Goal: Task Accomplishment & Management: Use online tool/utility

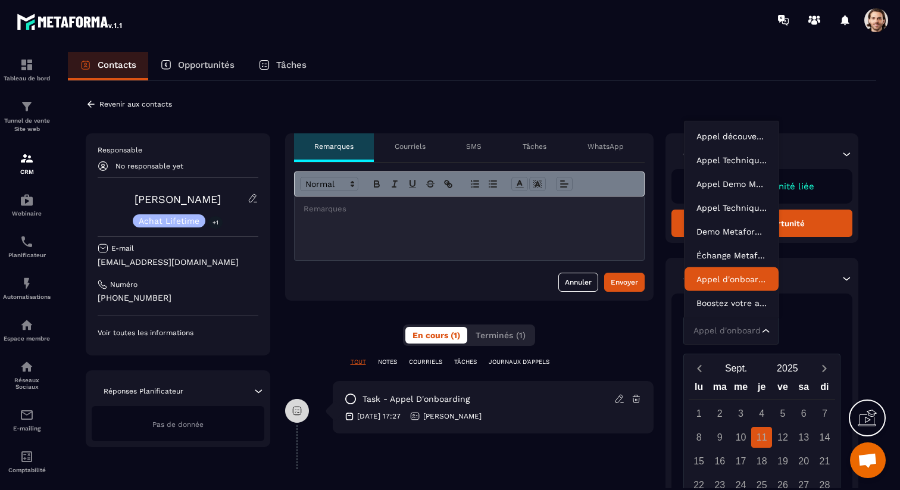
click at [769, 334] on div "Appel d'onboarding Loading..." at bounding box center [731, 330] width 95 height 27
click at [752, 282] on p "Appel d'onboarding" at bounding box center [732, 279] width 70 height 12
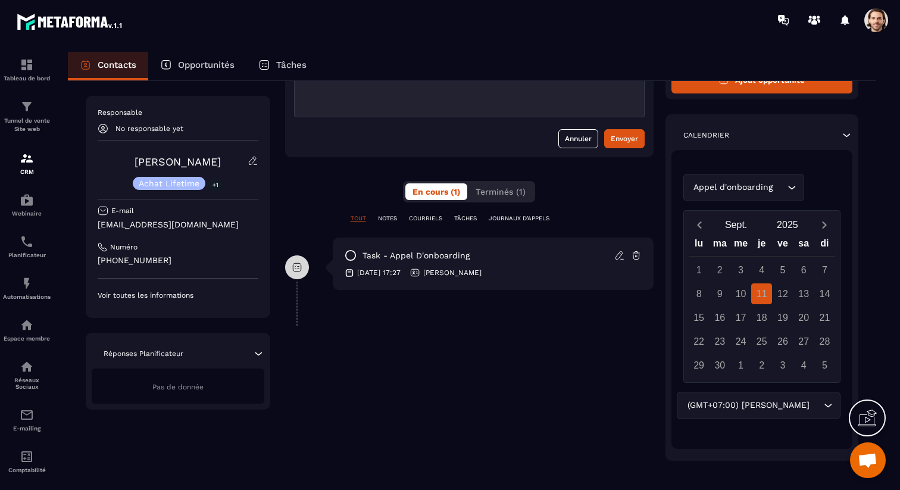
scroll to position [141, 0]
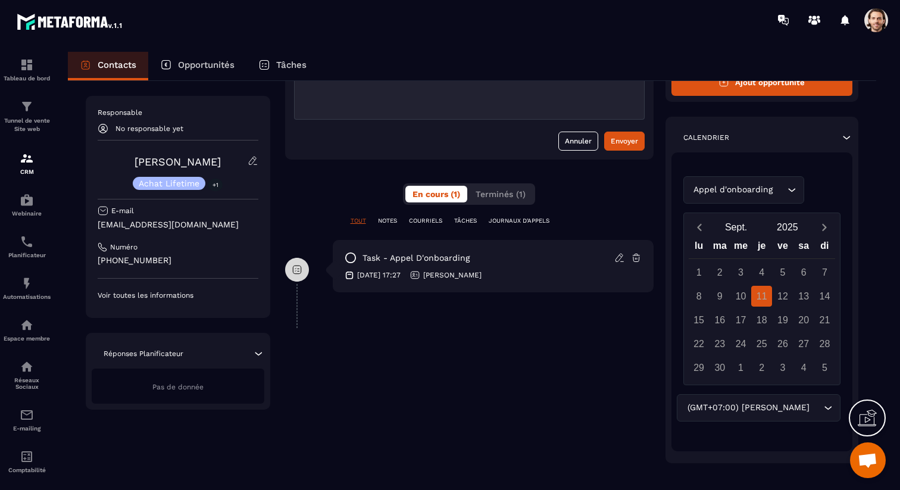
click at [797, 403] on div "(GMT+07:00) [PERSON_NAME]" at bounding box center [753, 407] width 139 height 13
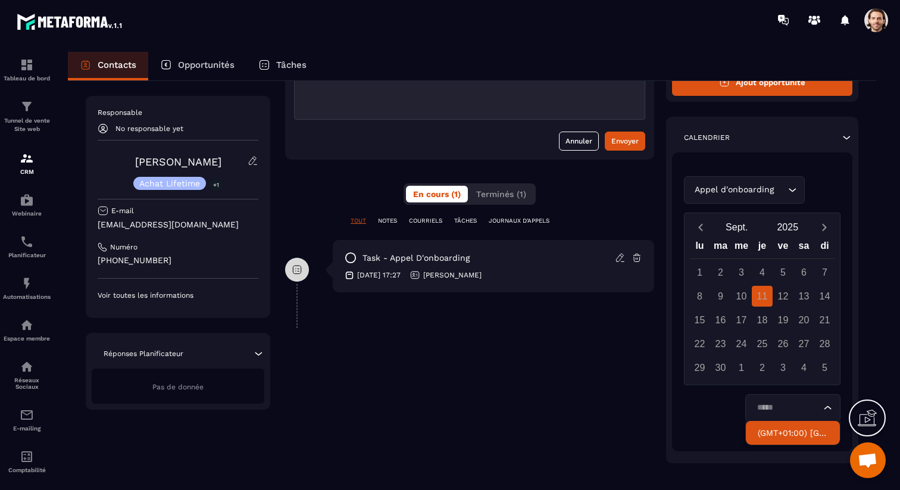
click at [798, 436] on p "(GMT+01:00) [GEOGRAPHIC_DATA]" at bounding box center [793, 433] width 70 height 12
type input "*****"
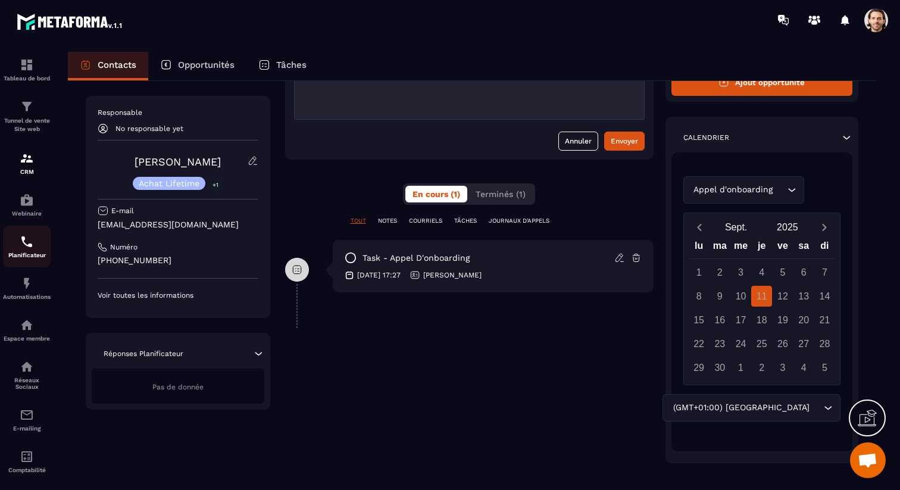
click at [21, 247] on img at bounding box center [27, 242] width 14 height 14
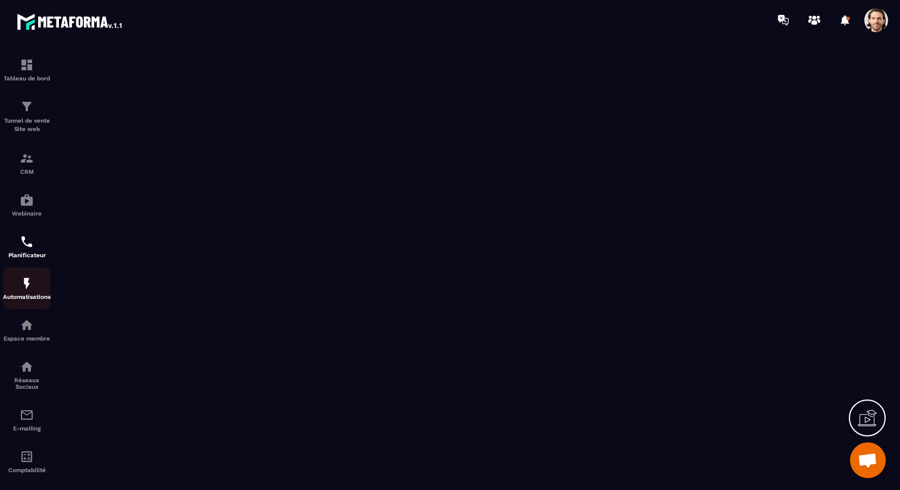
click at [18, 300] on p "Automatisations" at bounding box center [27, 297] width 48 height 7
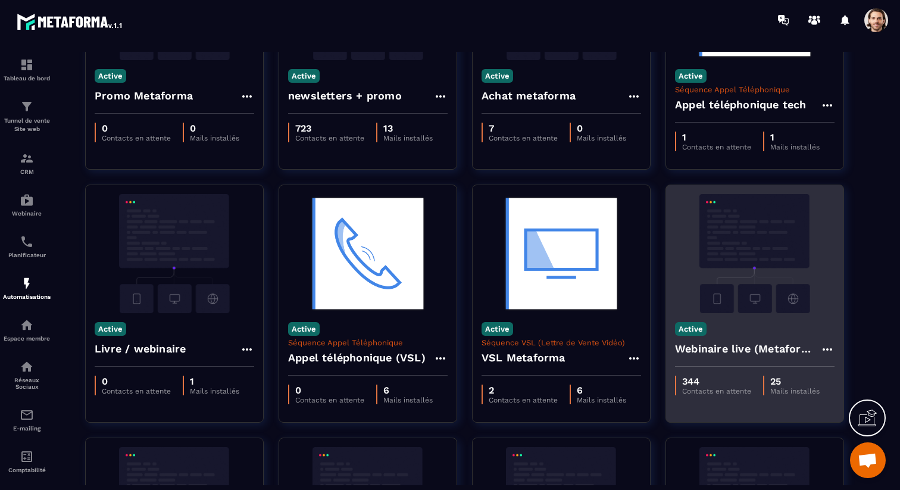
scroll to position [170, 0]
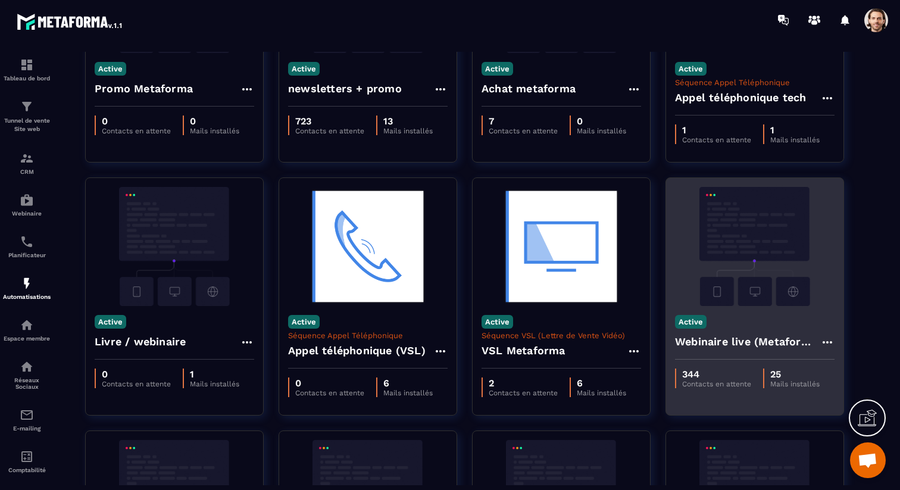
click at [754, 347] on h4 "Webinaire live (Metaforma)" at bounding box center [747, 341] width 145 height 17
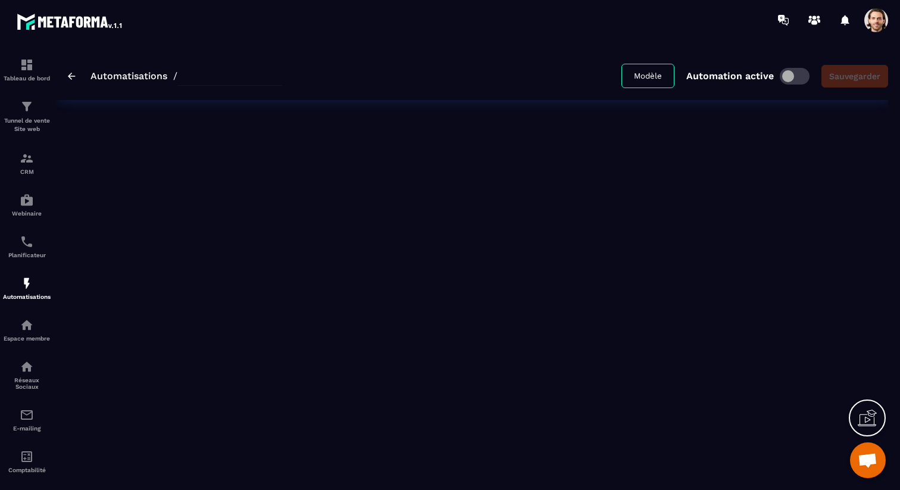
type input "**********"
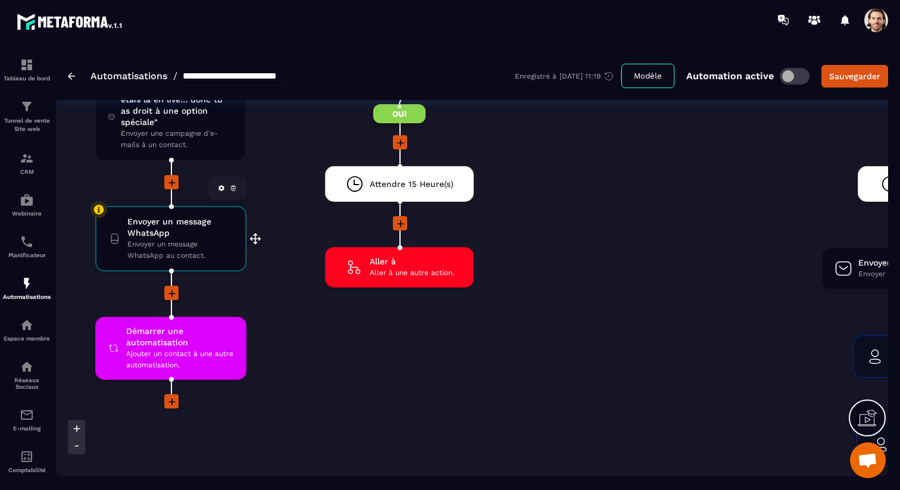
scroll to position [3638, 0]
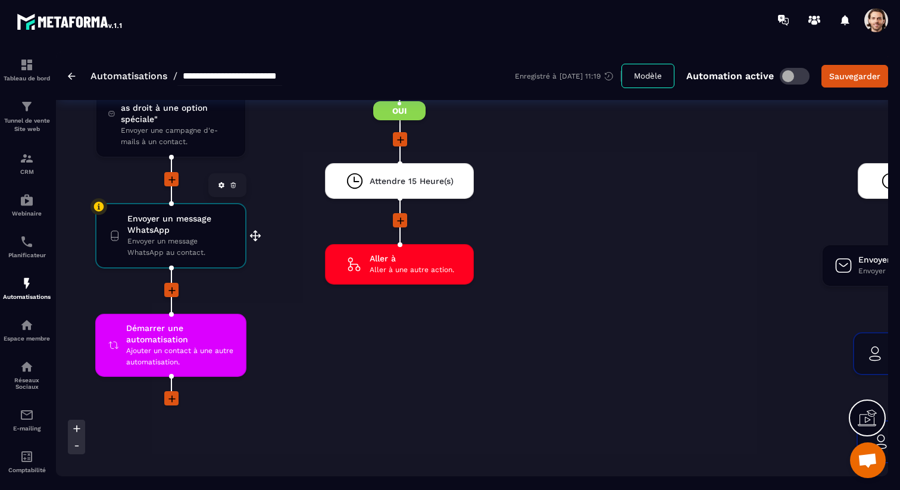
click at [235, 191] on link at bounding box center [233, 185] width 12 height 12
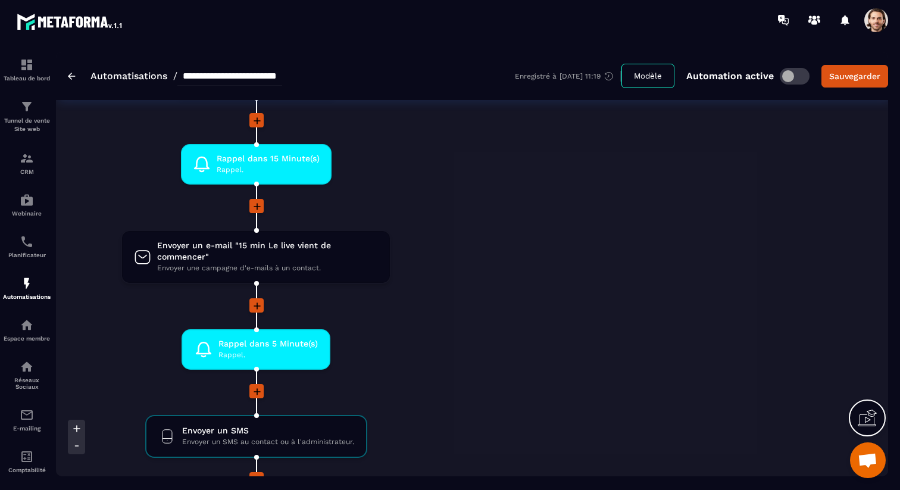
scroll to position [2719, 0]
click at [16, 287] on div "Automatisations" at bounding box center [27, 288] width 48 height 24
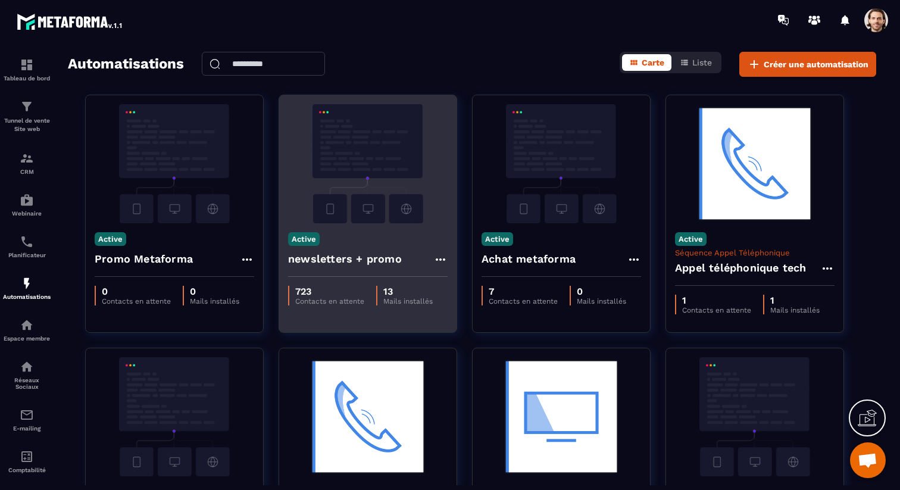
click at [359, 259] on h4 "newsletters + promo" at bounding box center [345, 259] width 114 height 17
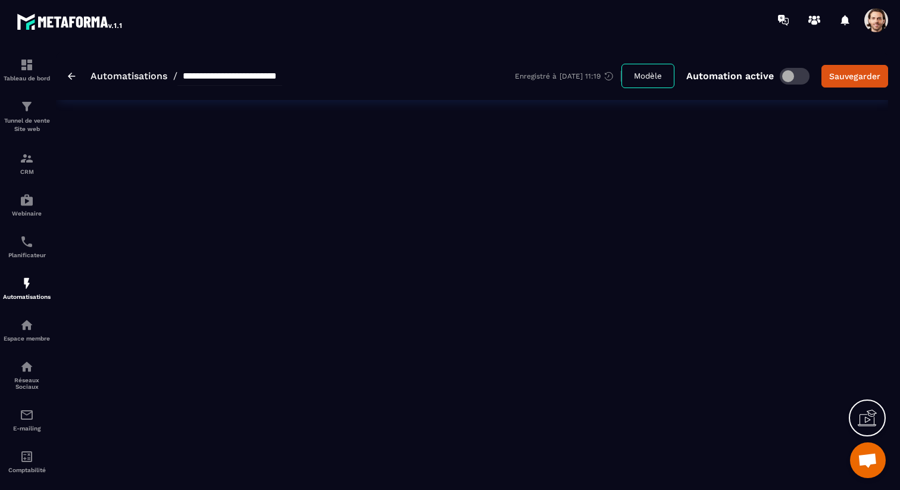
type input "**********"
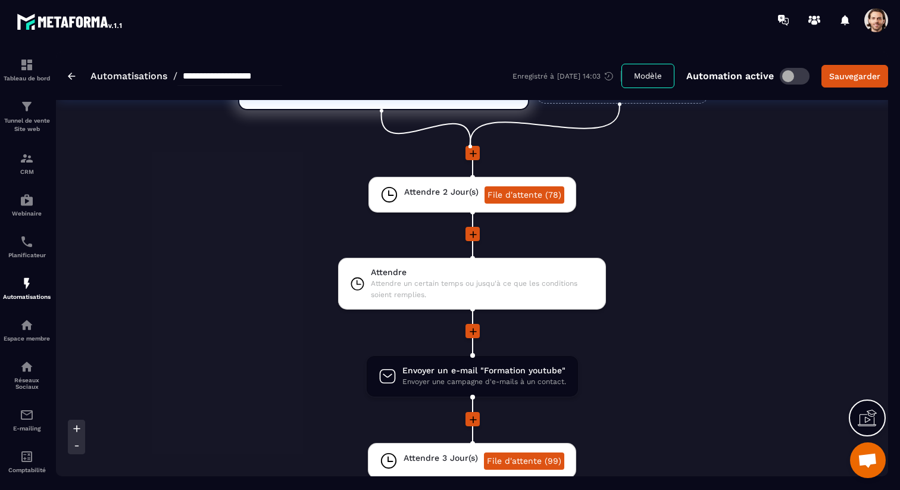
scroll to position [13, 0]
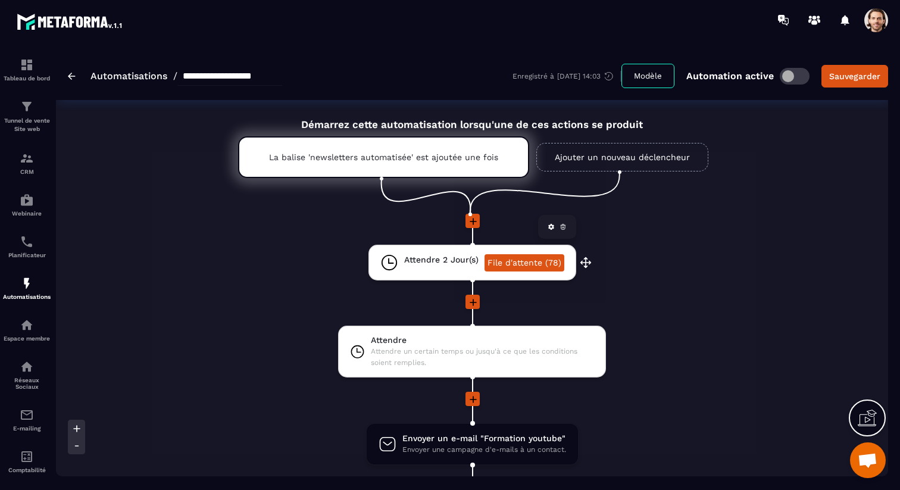
click at [433, 260] on span "Attendre 2 Jour(s)" at bounding box center [441, 259] width 74 height 11
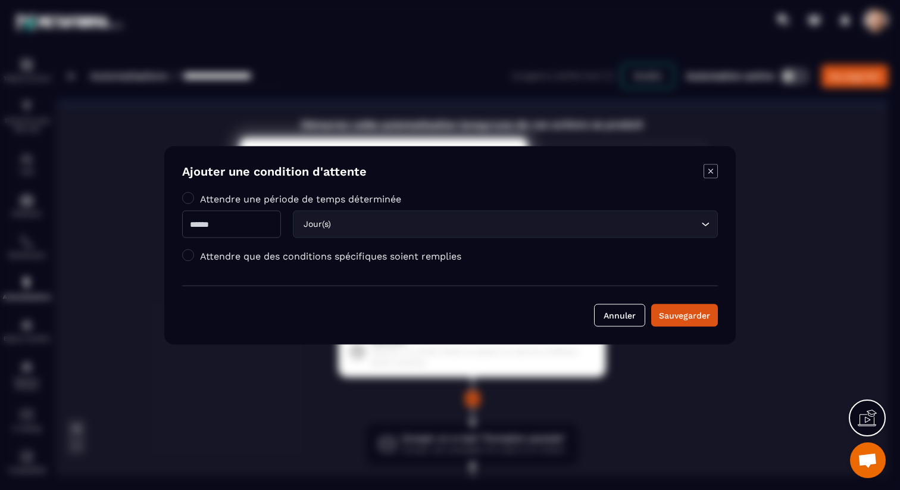
click at [250, 222] on input "*" at bounding box center [231, 223] width 99 height 27
type input "*"
click at [682, 323] on button "Sauvegarder" at bounding box center [684, 315] width 67 height 23
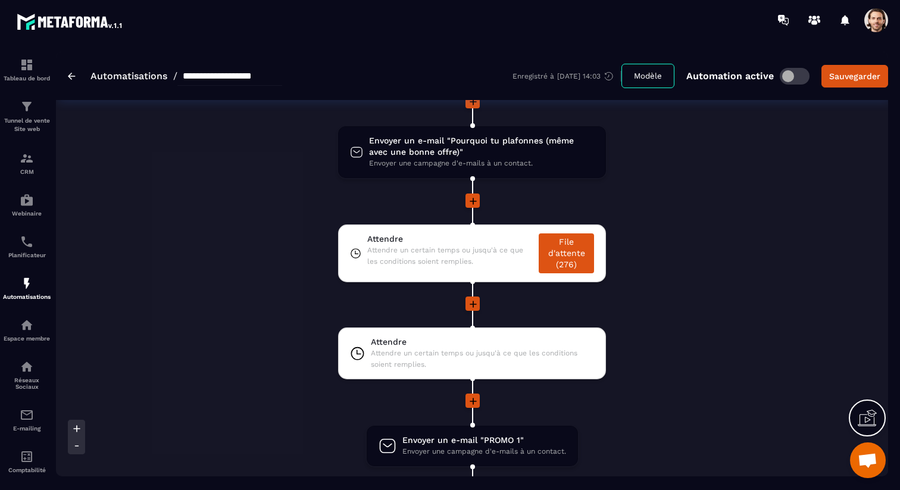
scroll to position [1188, 0]
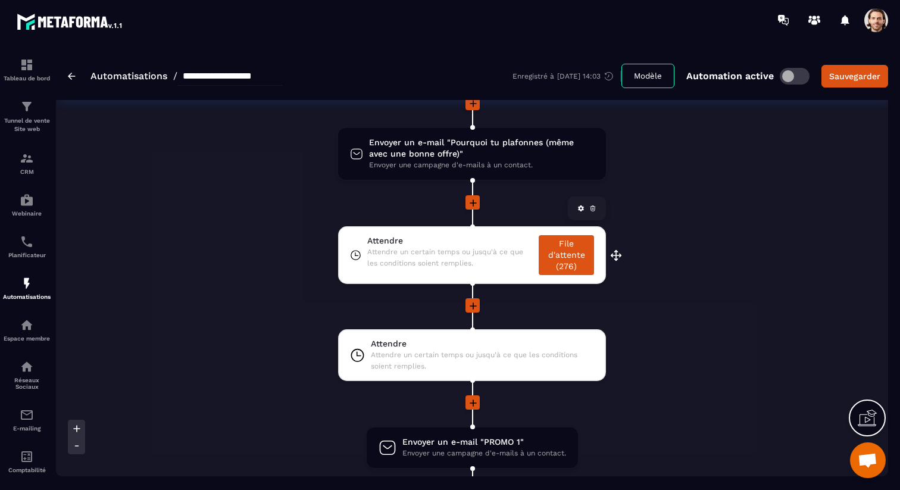
click at [442, 257] on span "Attendre un certain temps ou jusqu'à ce que les conditions soient remplies." at bounding box center [450, 257] width 166 height 23
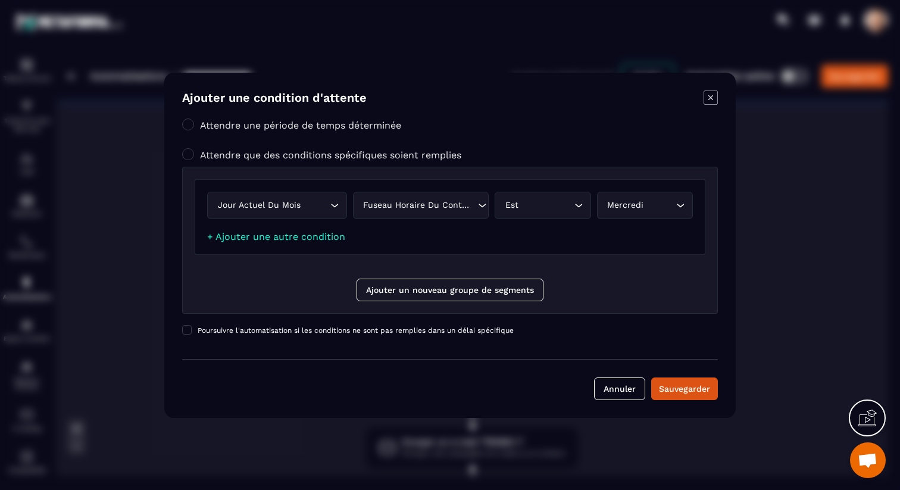
click at [707, 97] on icon "Modal window" at bounding box center [711, 98] width 14 height 14
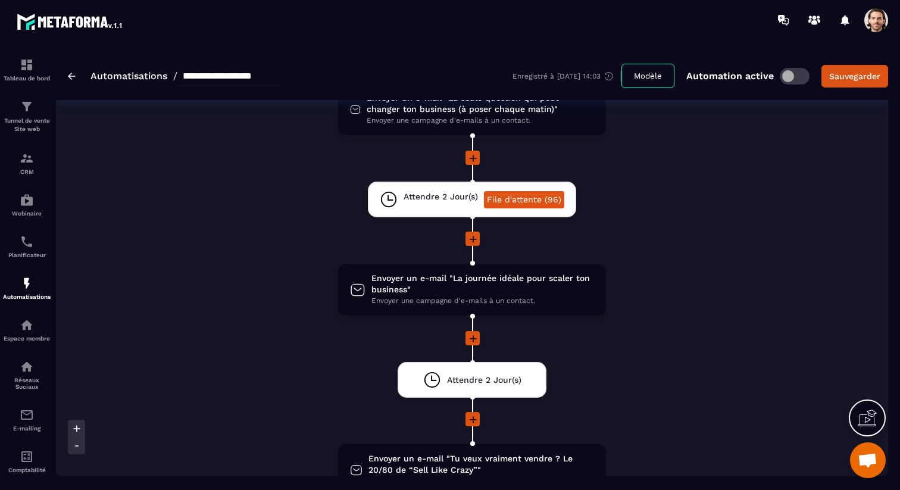
scroll to position [626, 0]
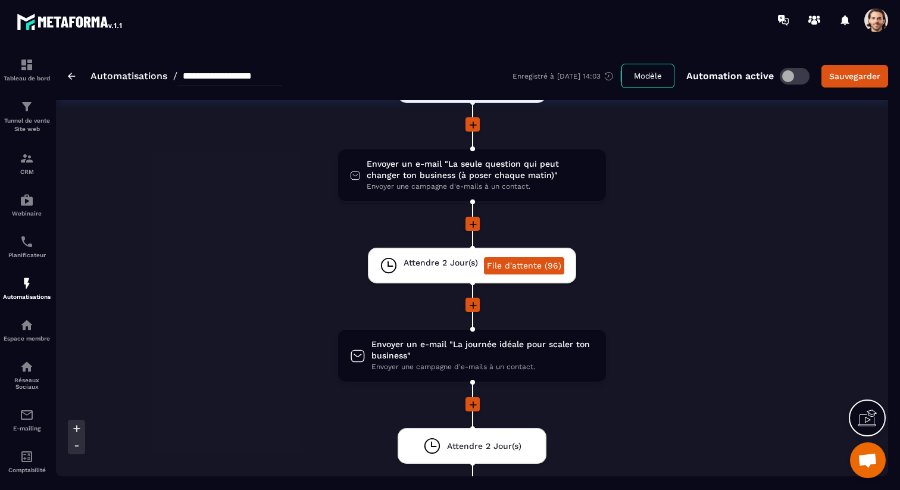
click at [878, 15] on span at bounding box center [877, 20] width 24 height 24
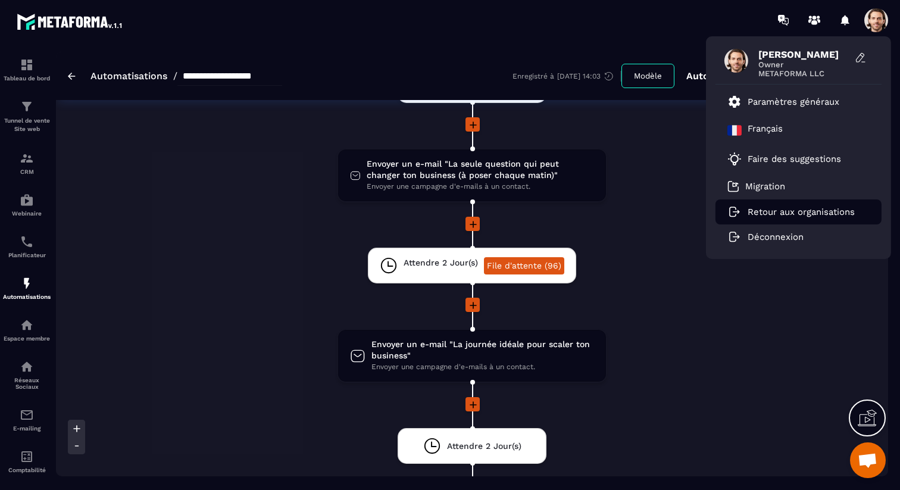
click at [831, 216] on p "Retour aux organisations" at bounding box center [801, 212] width 107 height 11
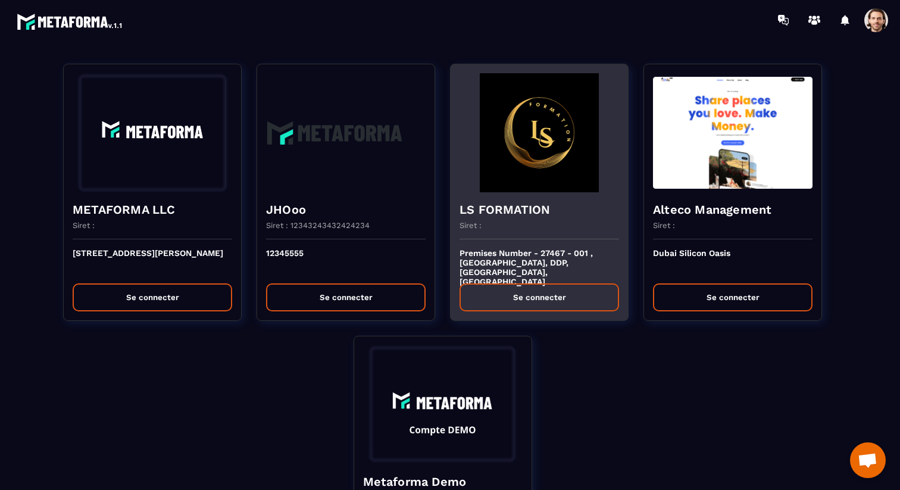
click at [504, 226] on div "Siret :" at bounding box center [540, 230] width 160 height 18
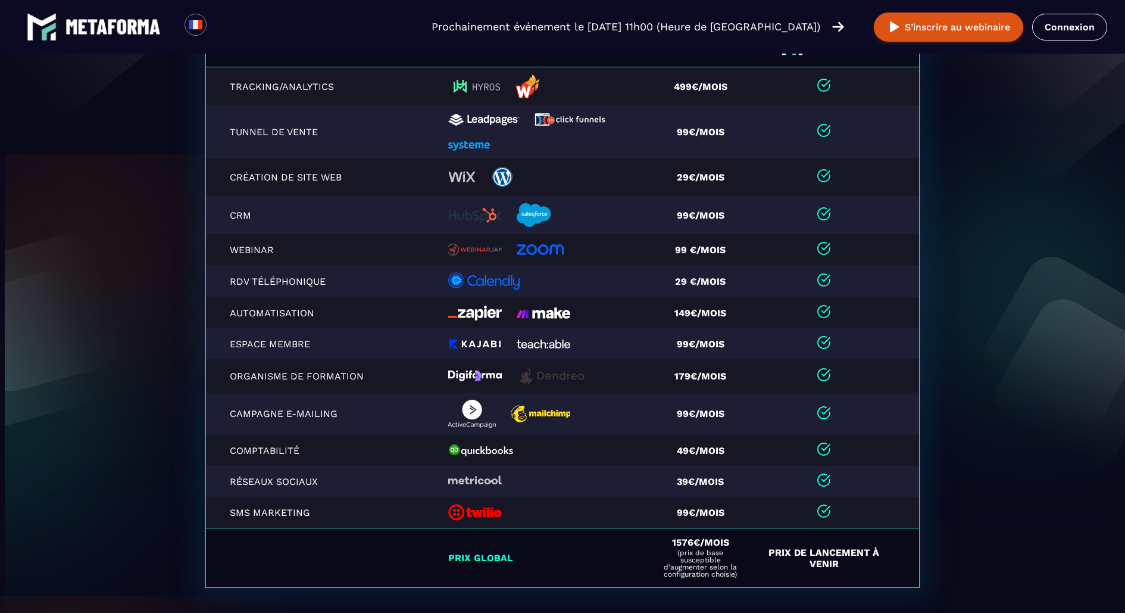
scroll to position [2527, 0]
